Goal: Transaction & Acquisition: Subscribe to service/newsletter

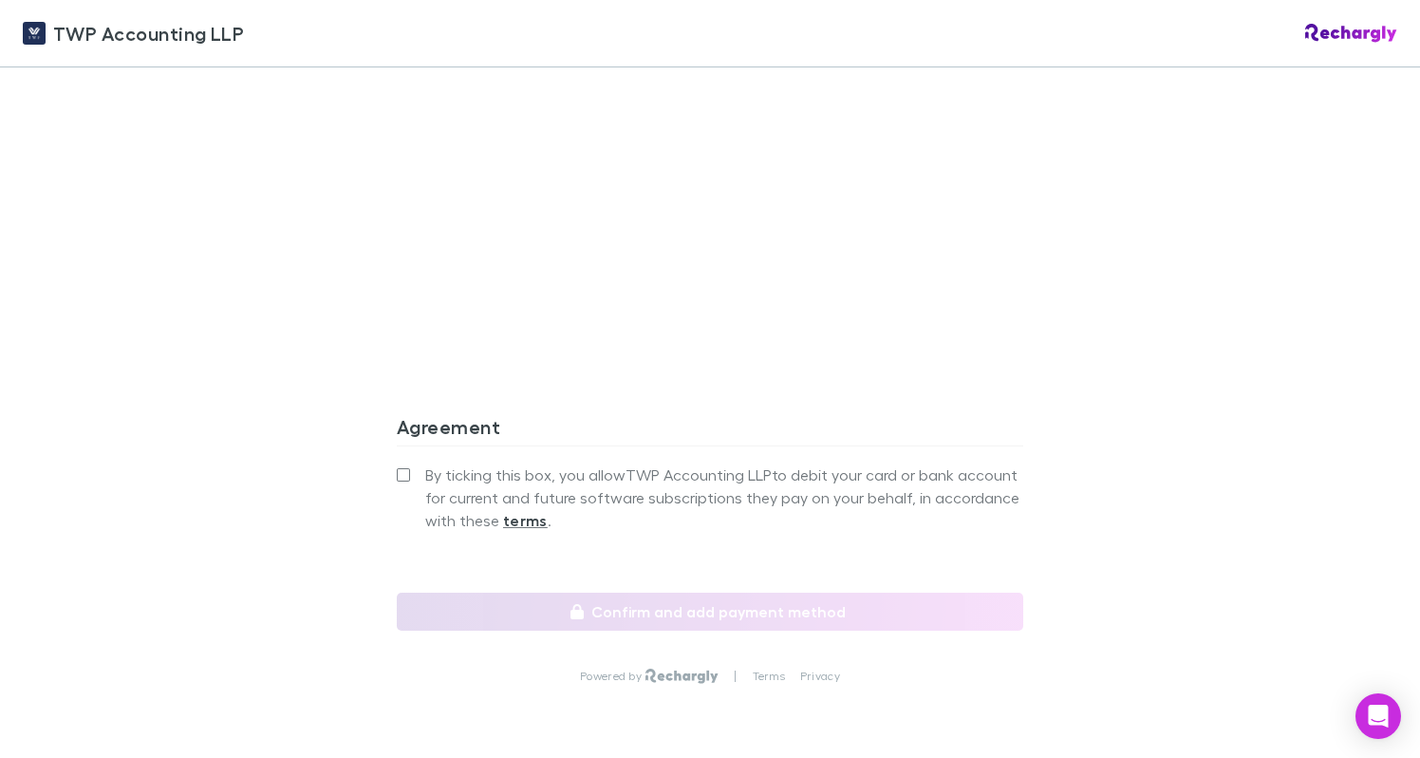
scroll to position [1628, 0]
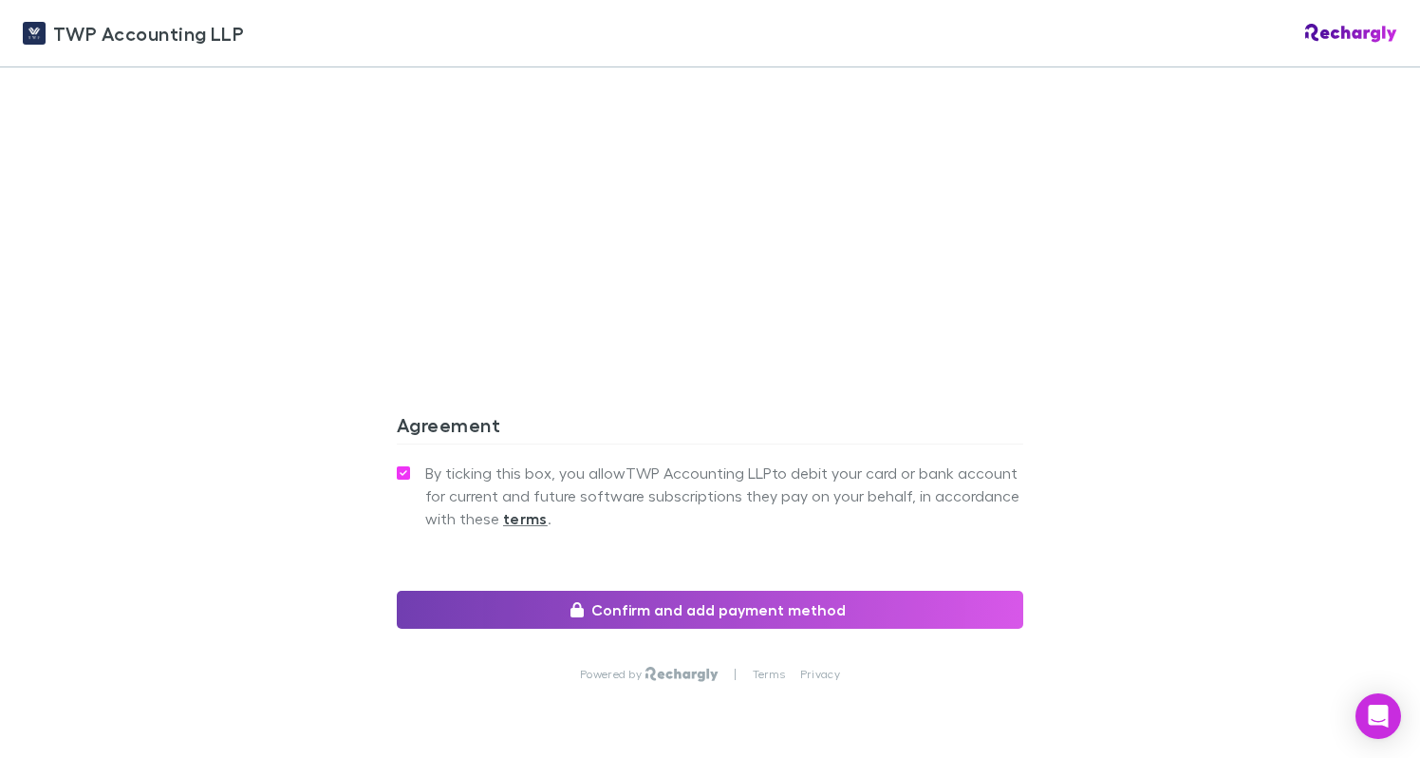
click at [711, 591] on button "Confirm and add payment method" at bounding box center [710, 610] width 627 height 38
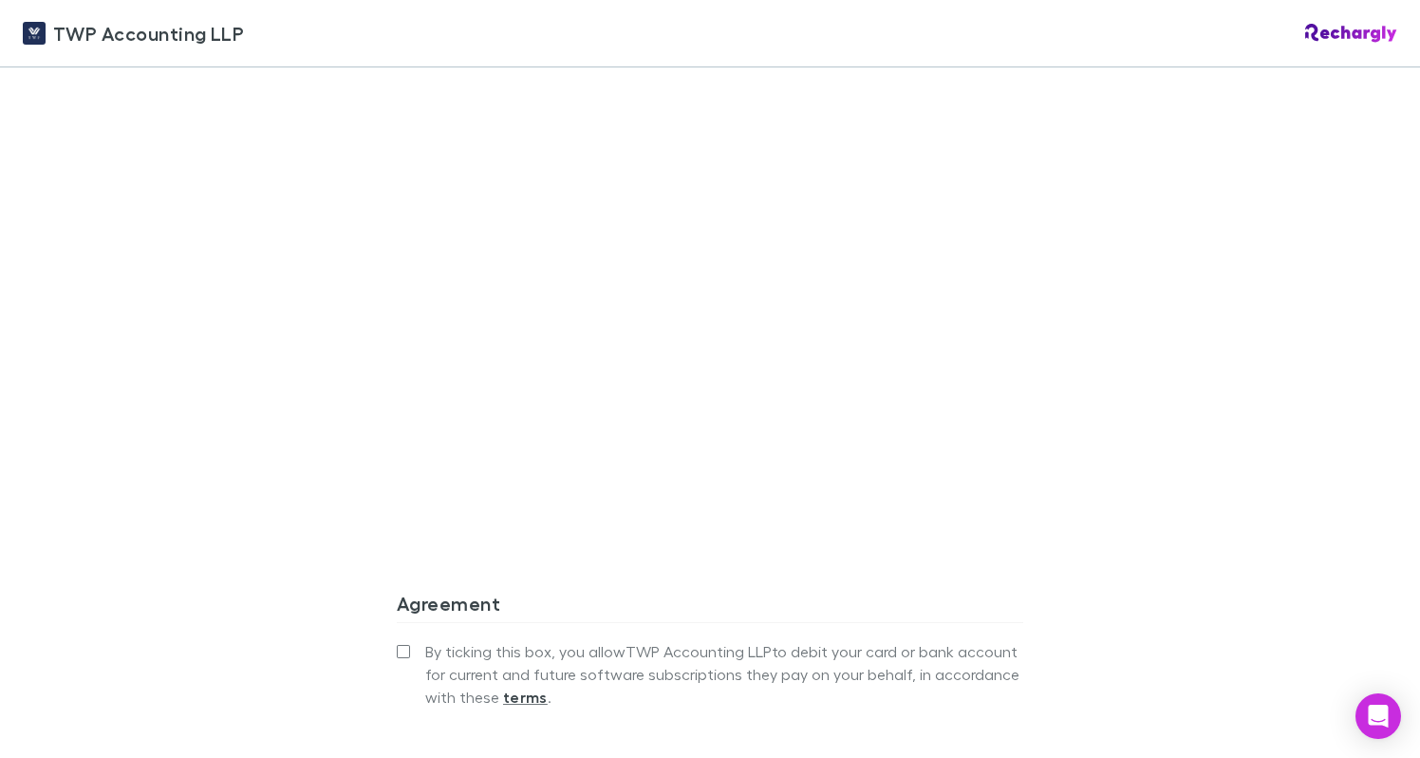
scroll to position [1459, 0]
click at [525, 567] on div "Agreement By ticking this box, you allow TWP Accounting LLP to debit your card …" at bounding box center [710, 682] width 627 height 231
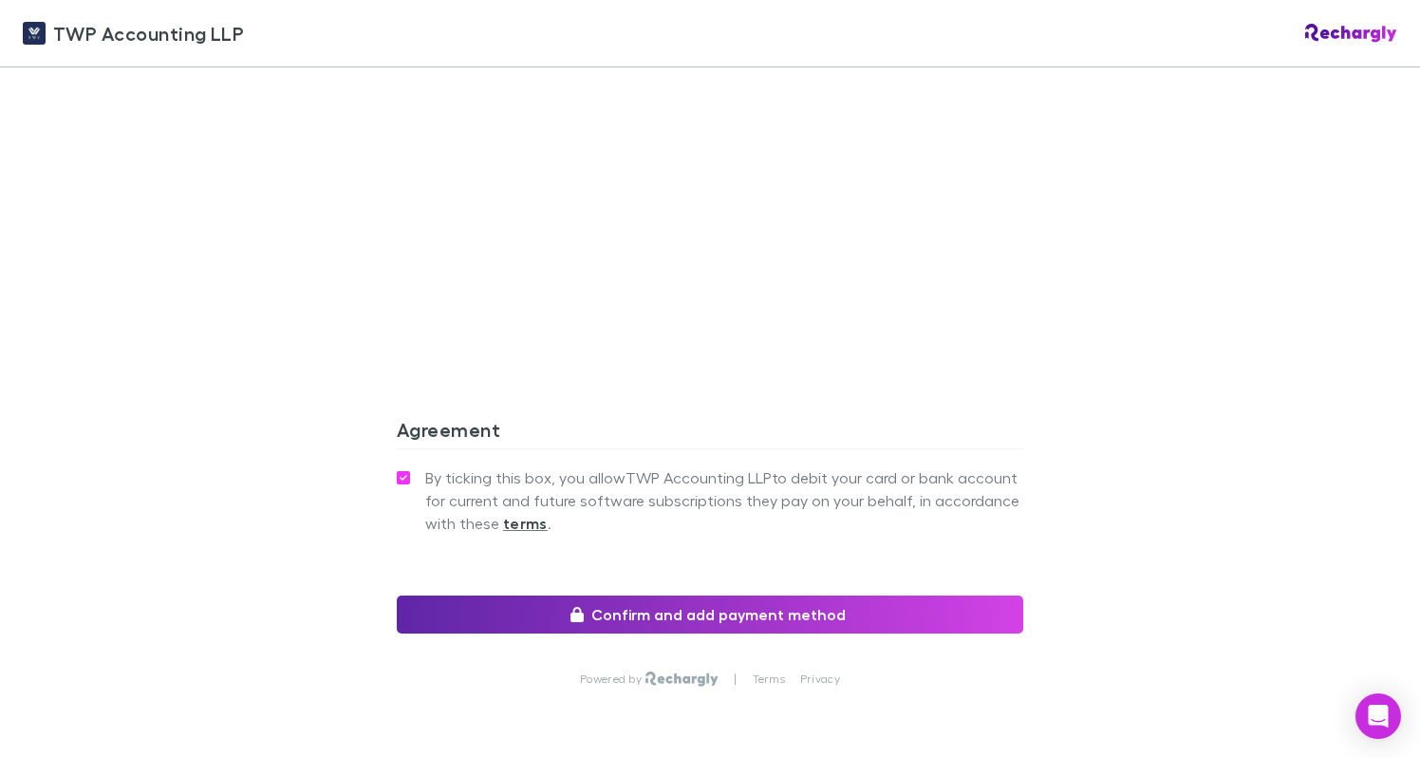
scroll to position [1681, 0]
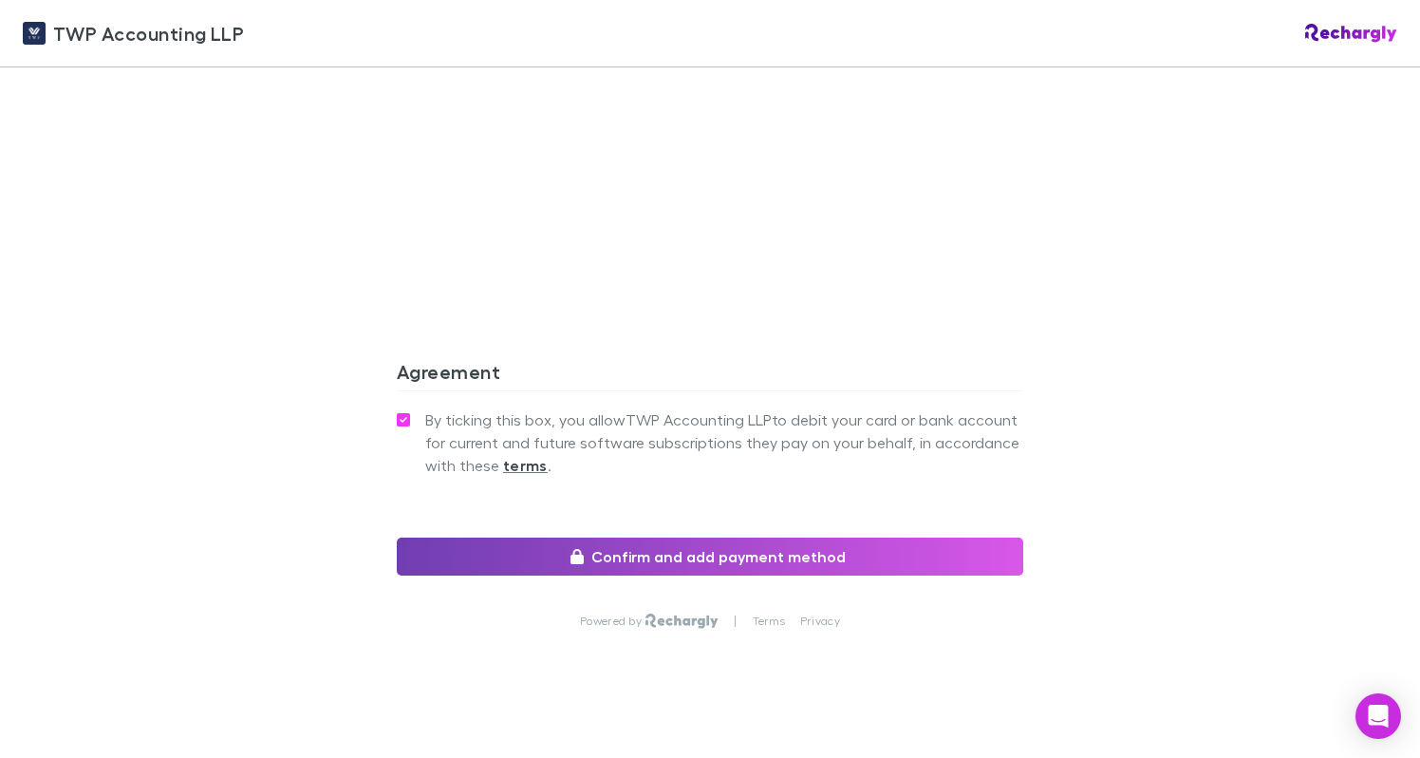
click at [715, 539] on button "Confirm and add payment method" at bounding box center [710, 556] width 627 height 38
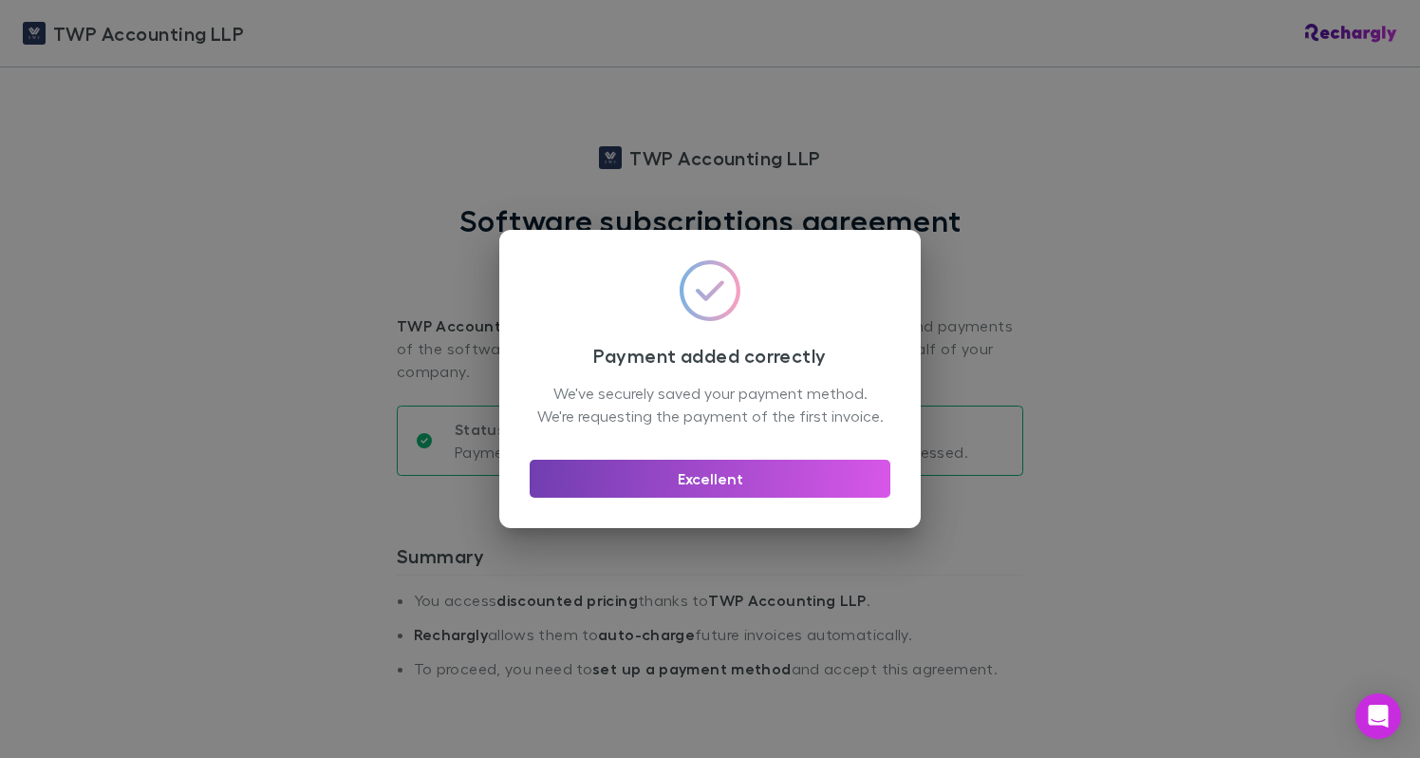
click at [781, 490] on button "Excellent" at bounding box center [710, 479] width 361 height 38
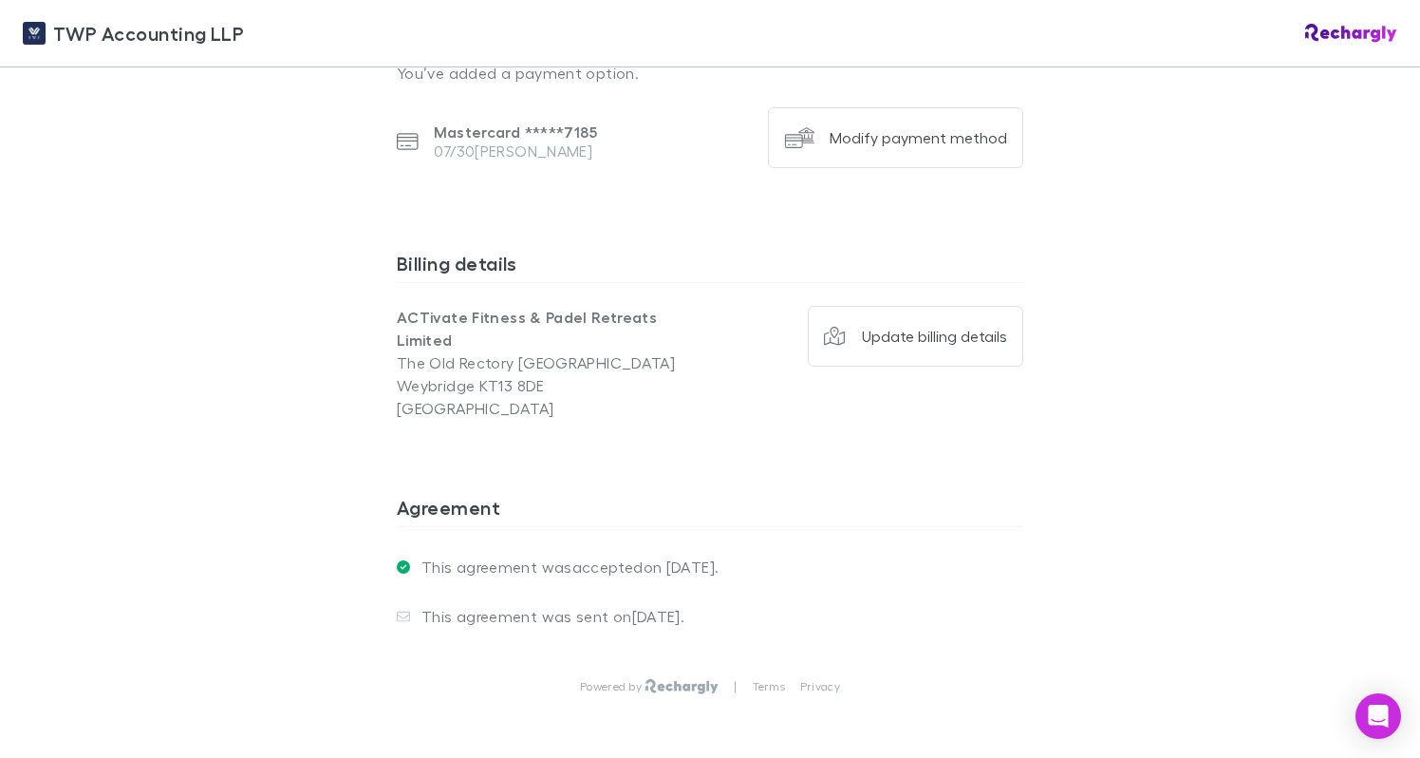
scroll to position [1387, 0]
